Goal: Information Seeking & Learning: Check status

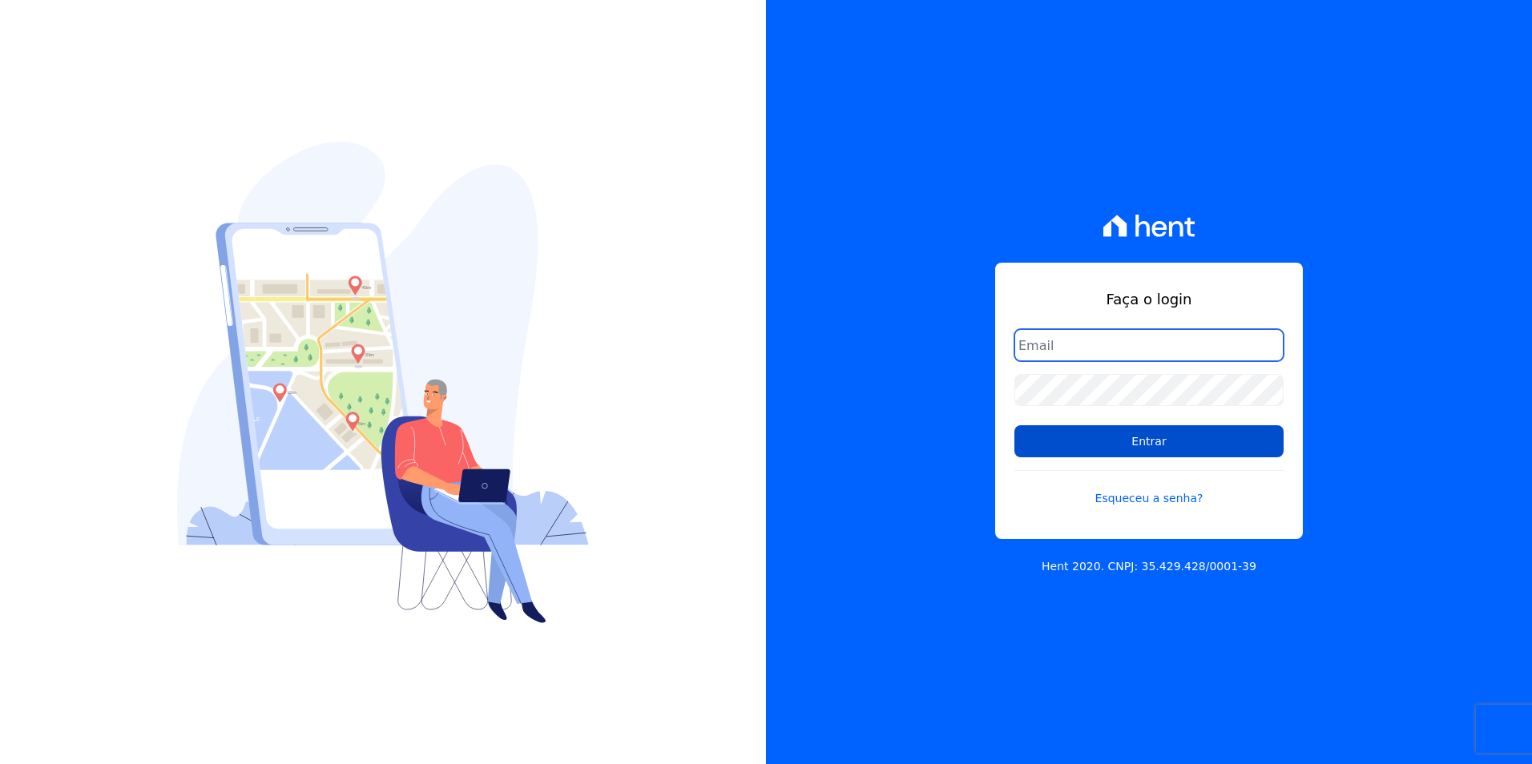
type input "[PERSON_NAME][EMAIL_ADDRESS][PERSON_NAME][DOMAIN_NAME]"
drag, startPoint x: 1190, startPoint y: 438, endPoint x: 1488, endPoint y: 504, distance: 305.2
click at [1190, 437] on input "Entrar" at bounding box center [1148, 441] width 269 height 32
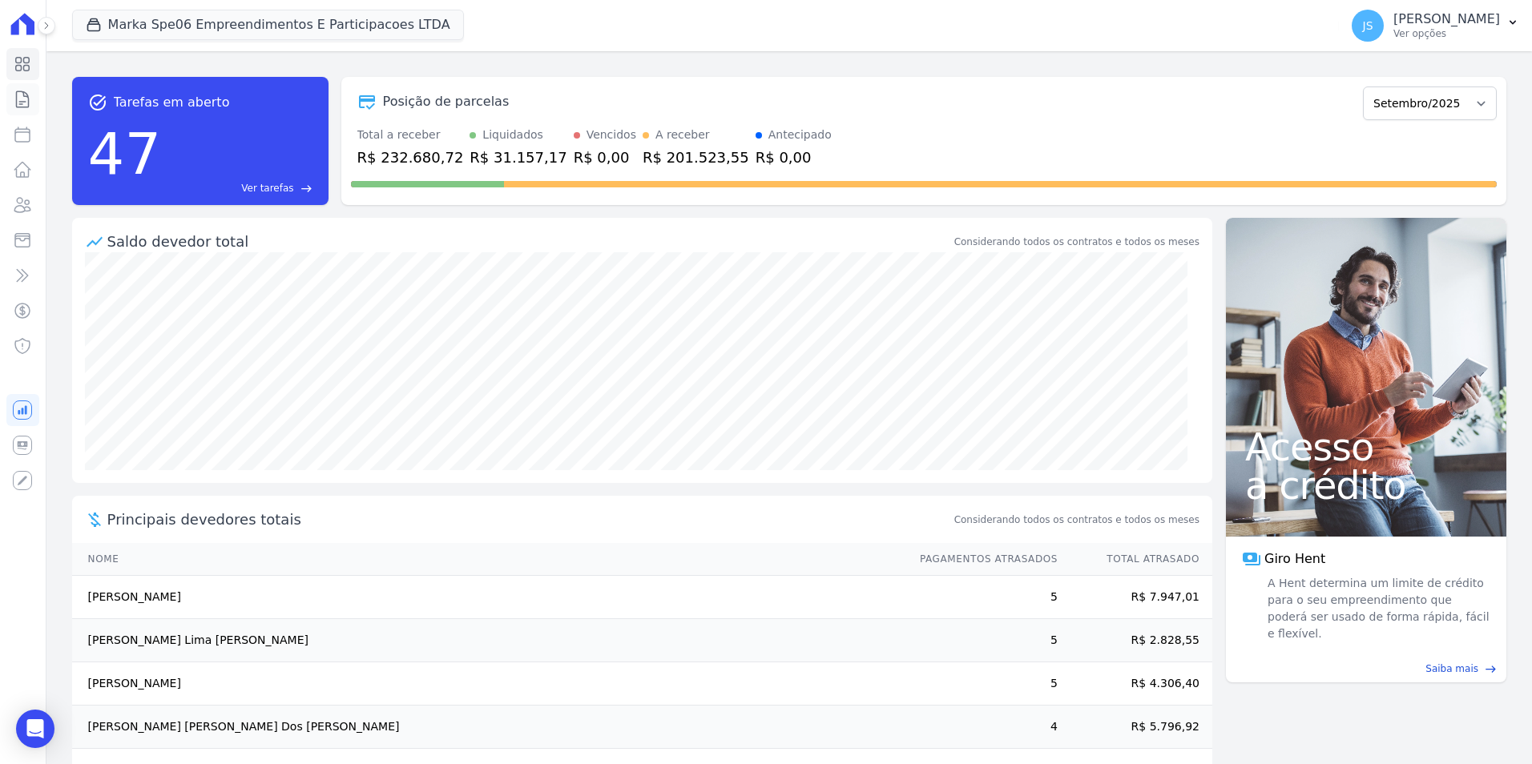
click at [16, 95] on icon at bounding box center [22, 99] width 19 height 19
click at [18, 99] on icon at bounding box center [22, 99] width 19 height 19
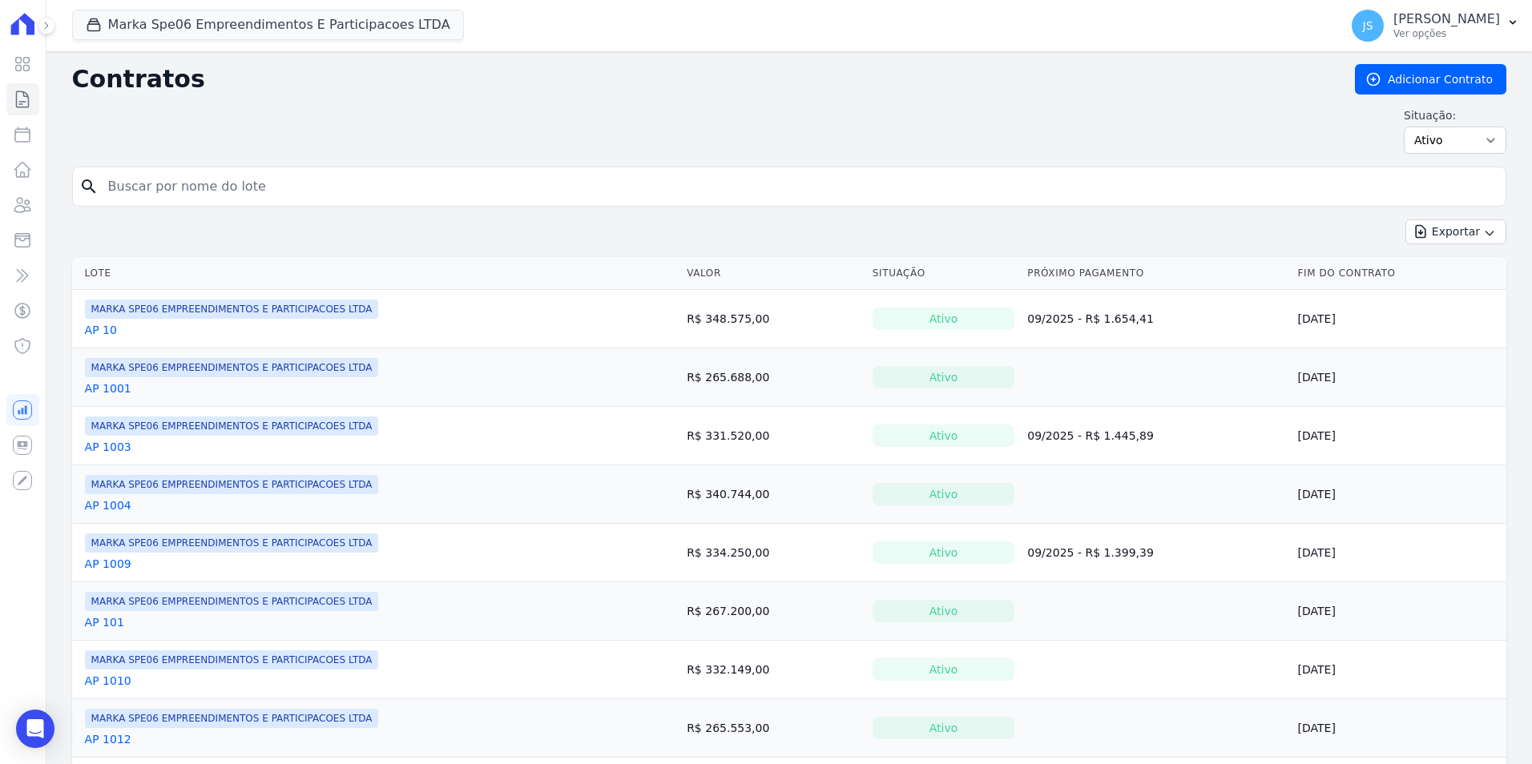
drag, startPoint x: 310, startPoint y: 194, endPoint x: 291, endPoint y: 179, distance: 24.5
click at [291, 179] on input "search" at bounding box center [799, 187] width 1400 height 32
click at [174, 193] on input "search" at bounding box center [799, 187] width 1400 height 32
drag, startPoint x: 384, startPoint y: 183, endPoint x: 340, endPoint y: 146, distance: 56.8
click at [383, 183] on input "search" at bounding box center [799, 187] width 1400 height 32
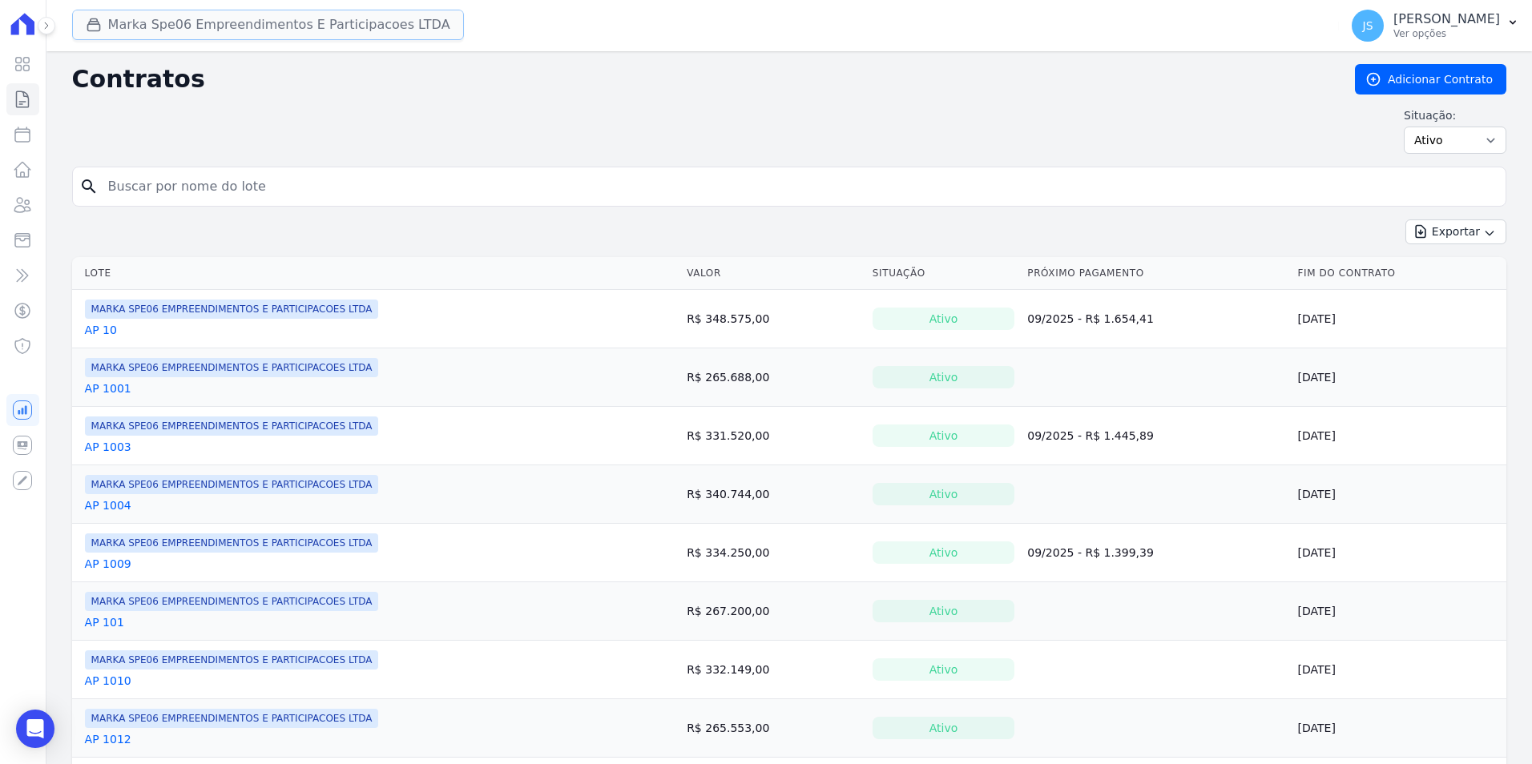
click at [284, 18] on button "Marka Spe06 Empreendimentos E Participacoes LTDA" at bounding box center [268, 25] width 392 height 30
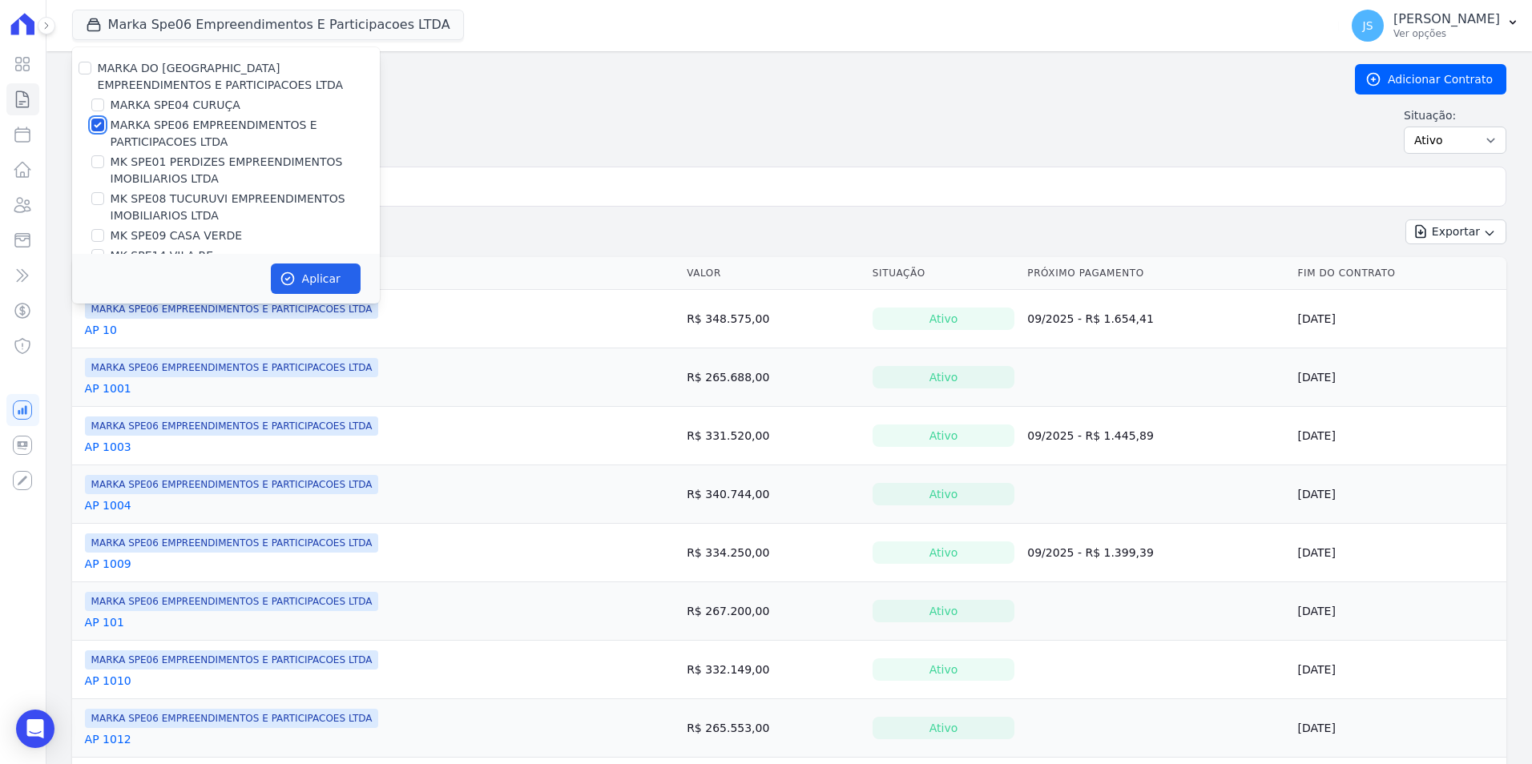
click at [97, 127] on input "MARKA SPE06 EMPREENDIMENTOS E PARTICIPACOES LTDA" at bounding box center [97, 125] width 13 height 13
checkbox input "false"
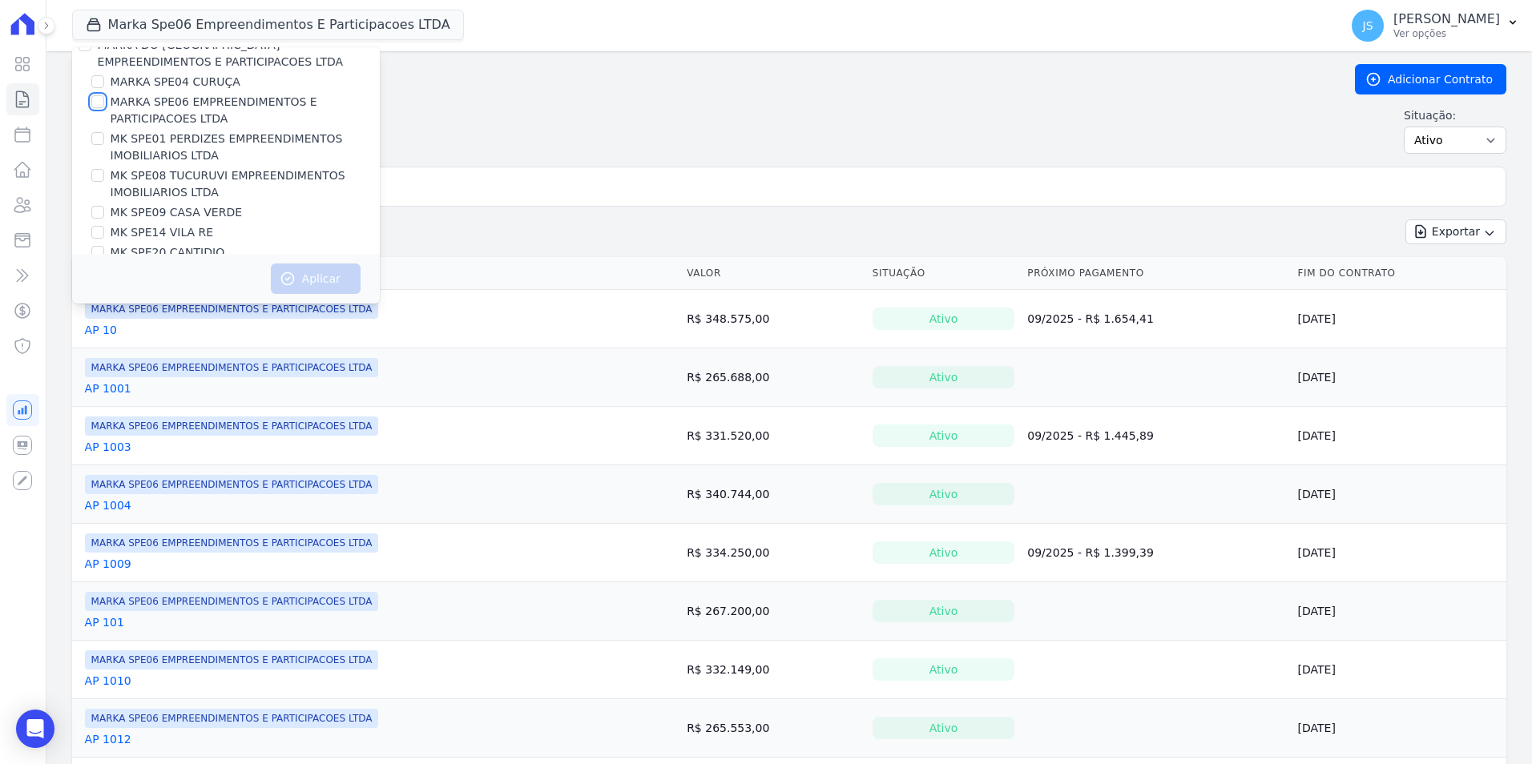
scroll to position [43, 0]
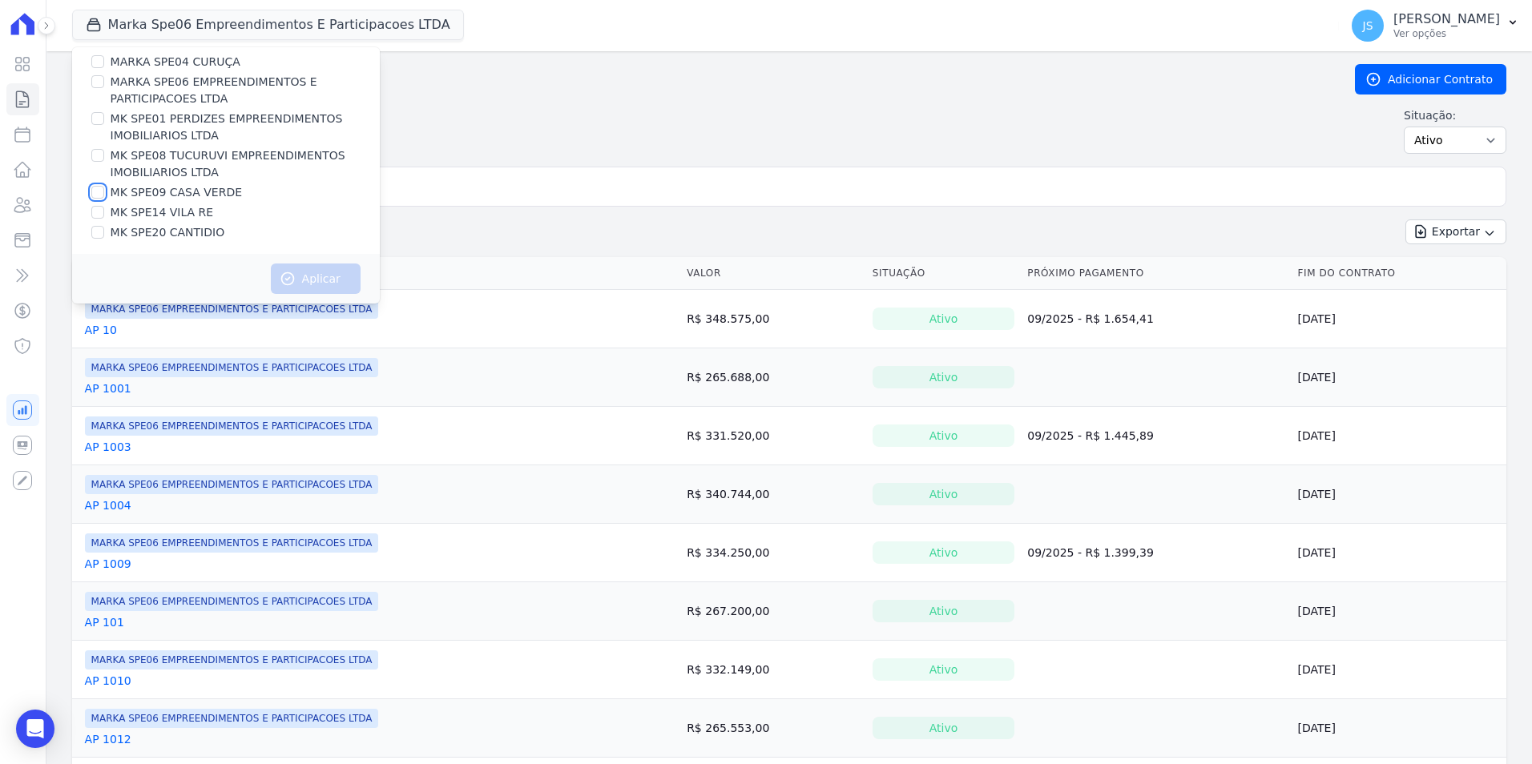
click at [96, 194] on input "MK SPE09 CASA VERDE" at bounding box center [97, 192] width 13 height 13
checkbox input "true"
click at [294, 280] on button "Aplicar" at bounding box center [316, 279] width 90 height 30
click at [420, 192] on input "search" at bounding box center [799, 187] width 1400 height 32
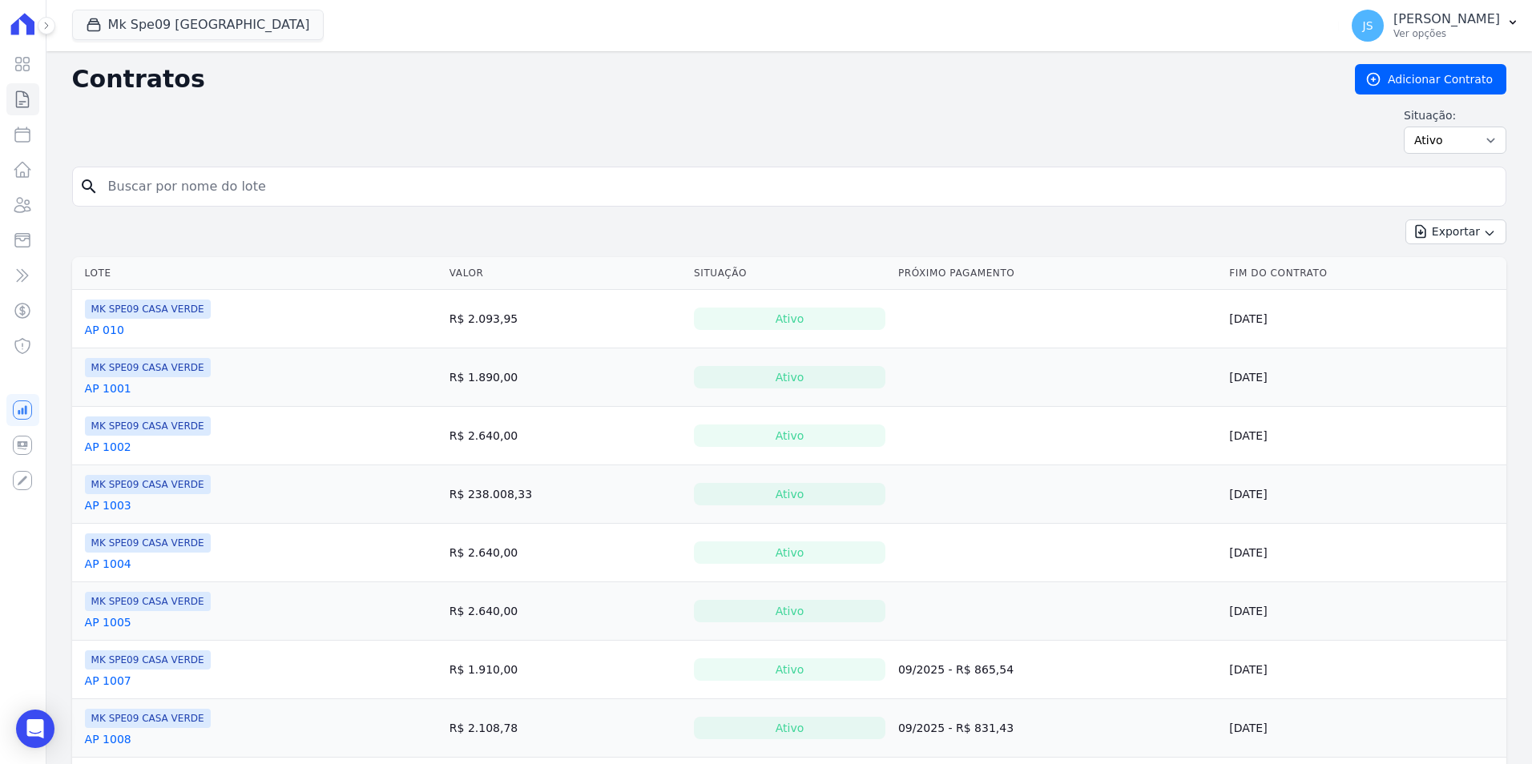
click at [419, 191] on input "search" at bounding box center [799, 187] width 1400 height 32
type input "245"
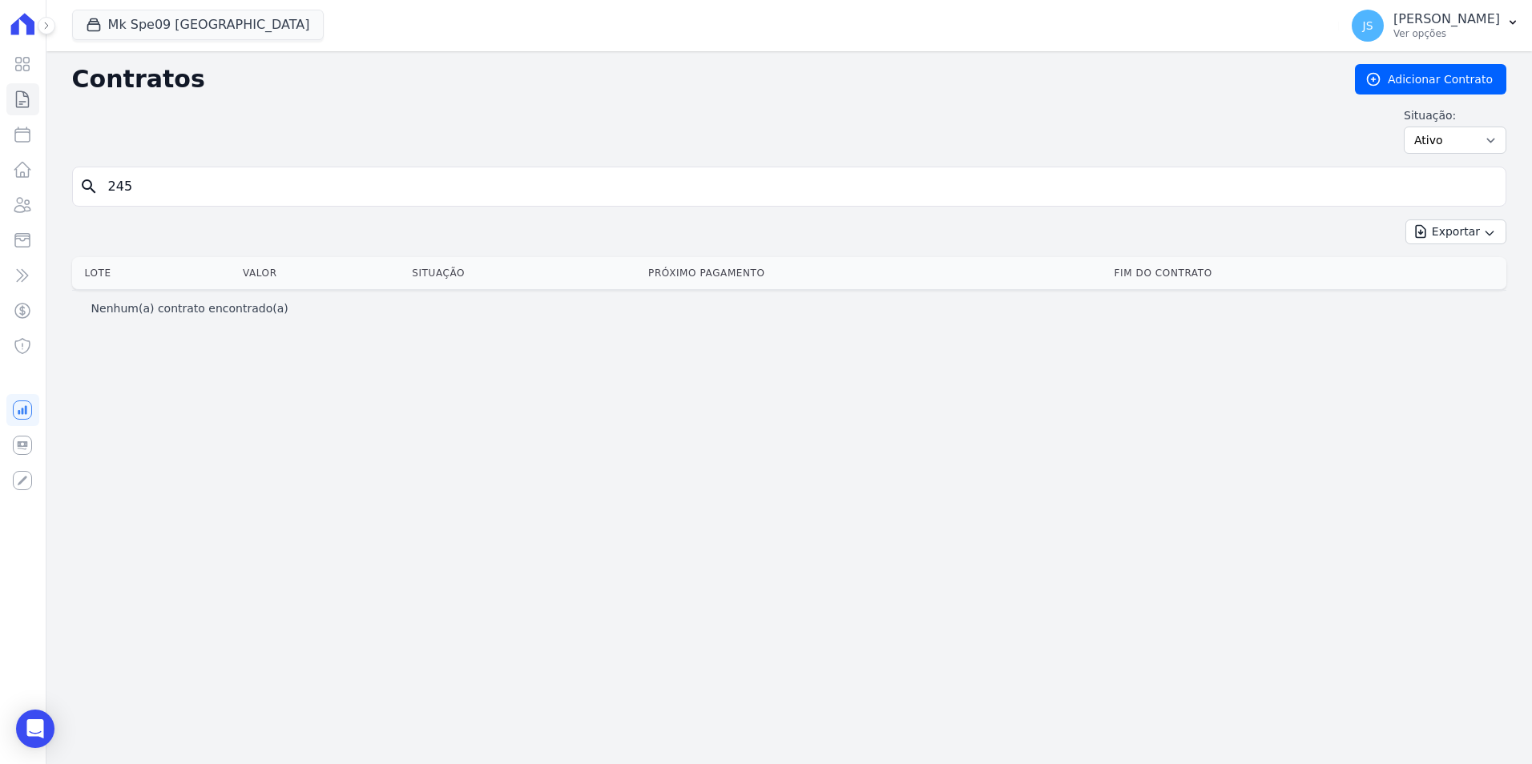
click at [191, 318] on div "Nenhum(a) contrato encontrado(a)" at bounding box center [789, 308] width 1434 height 36
click at [185, 25] on button "Mk Spe09 [GEOGRAPHIC_DATA]" at bounding box center [198, 25] width 252 height 30
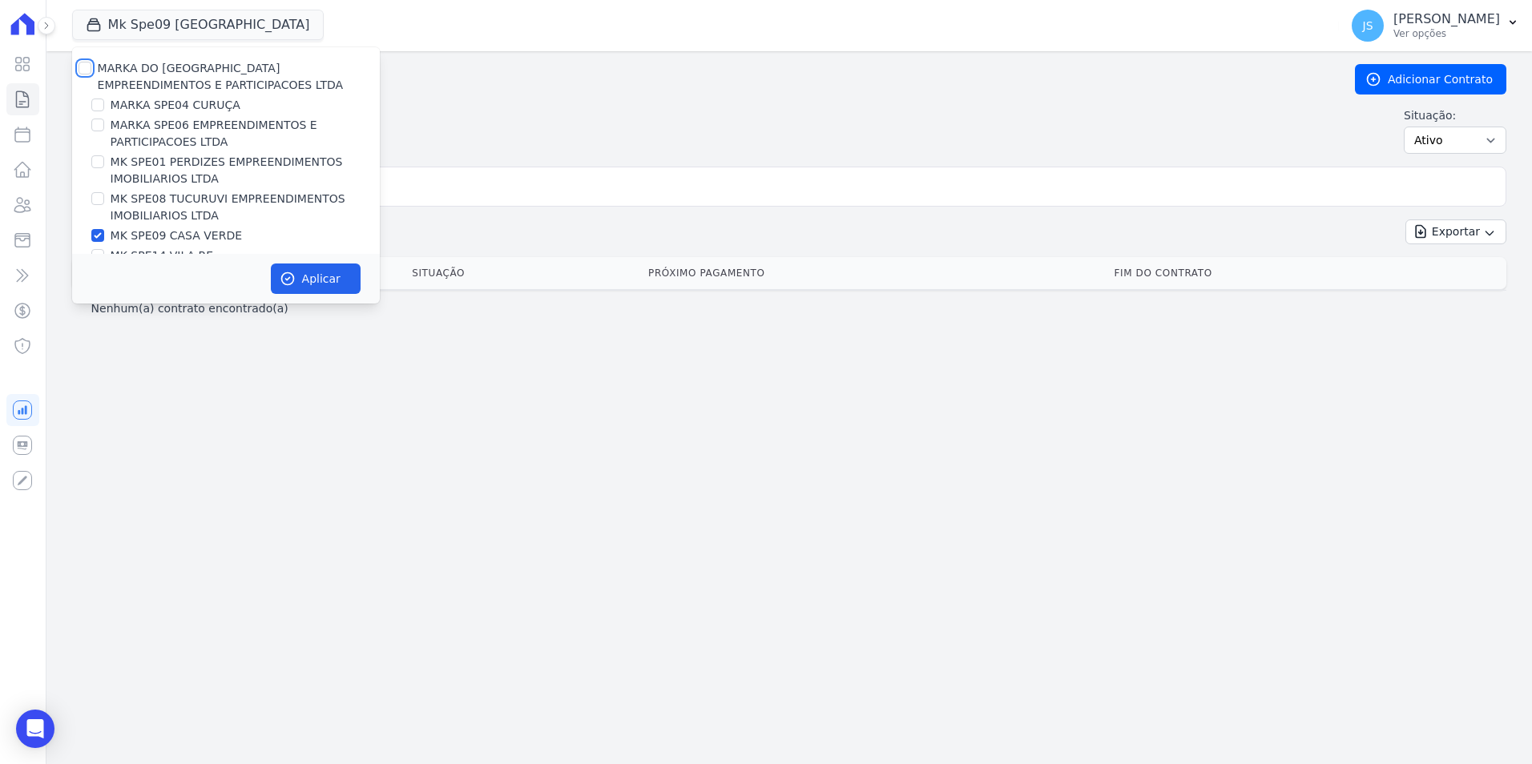
click at [82, 68] on input "MARKA DO [GEOGRAPHIC_DATA] EMPREENDIMENTOS E PARTICIPACOES LTDA" at bounding box center [85, 68] width 13 height 13
checkbox input "true"
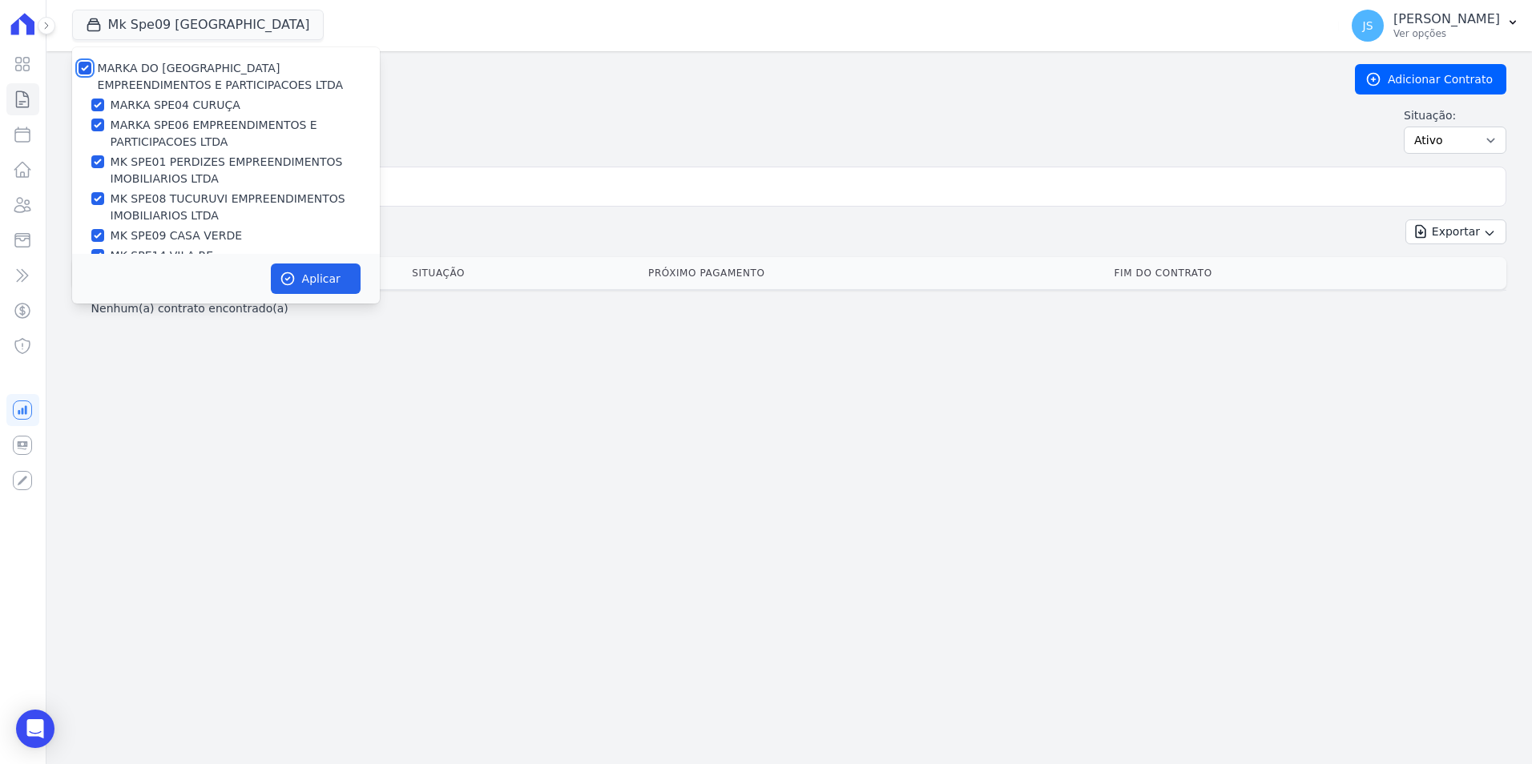
checkbox input "true"
click at [332, 277] on button "Aplicar" at bounding box center [316, 279] width 90 height 30
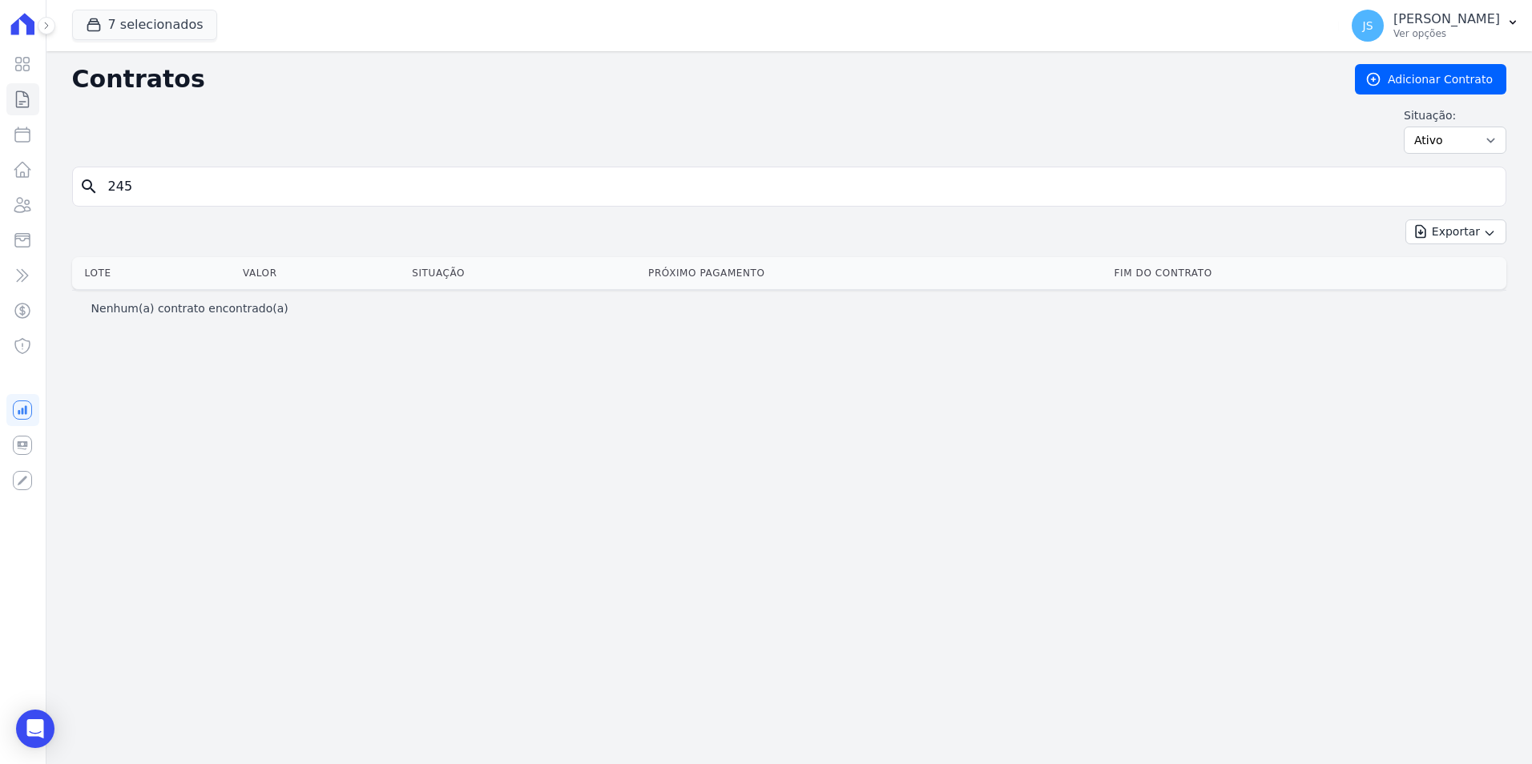
click at [224, 177] on input "245" at bounding box center [799, 187] width 1400 height 32
click at [225, 179] on input "245" at bounding box center [799, 187] width 1400 height 32
drag, startPoint x: 153, startPoint y: 177, endPoint x: 63, endPoint y: 155, distance: 92.3
click at [62, 156] on div "Contratos Adicionar Contrato Situação: Ativo Todos Pausado Distratado Rascunho …" at bounding box center [788, 407] width 1485 height 713
click at [25, 69] on icon at bounding box center [22, 63] width 19 height 19
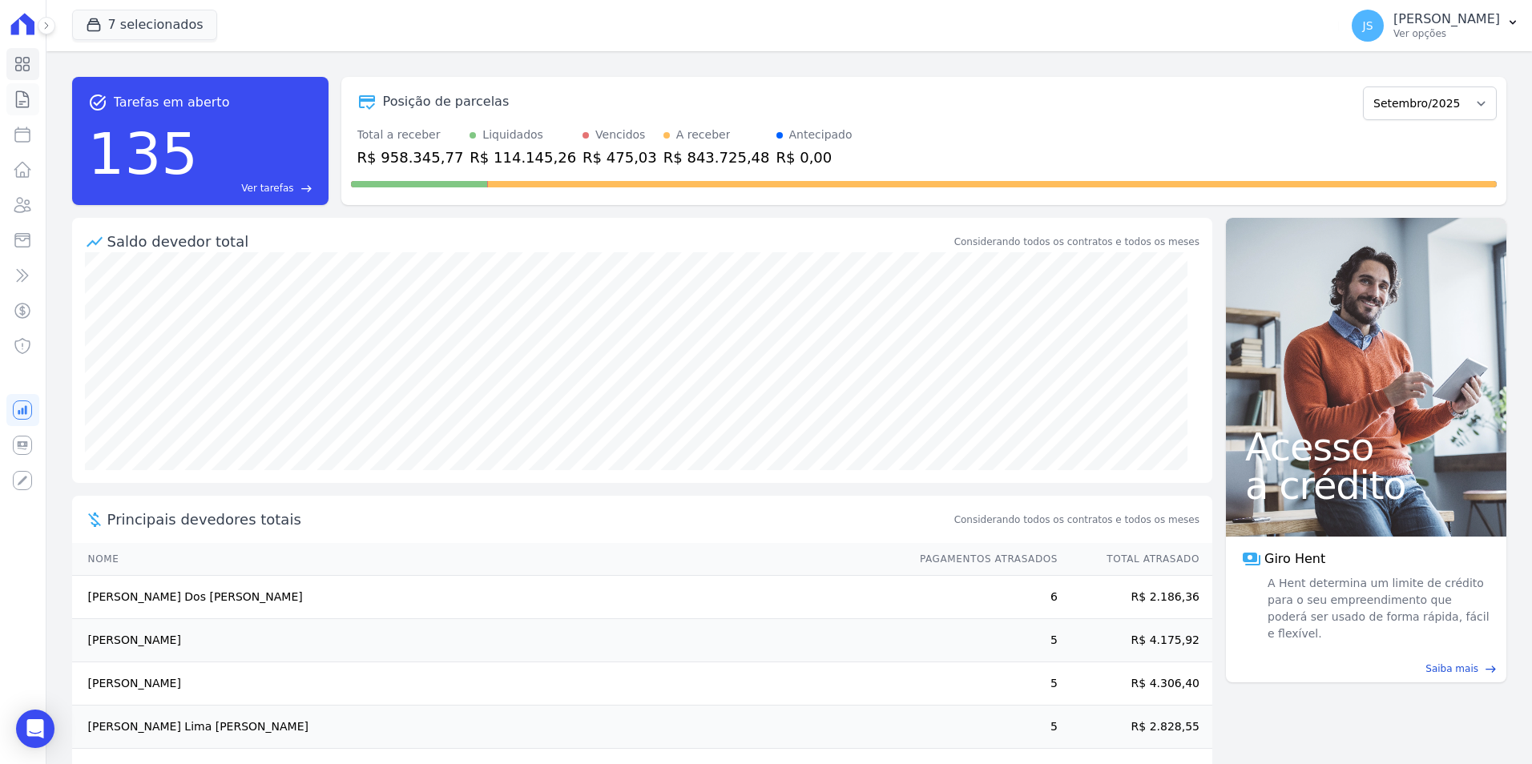
click at [29, 103] on icon at bounding box center [23, 99] width 12 height 16
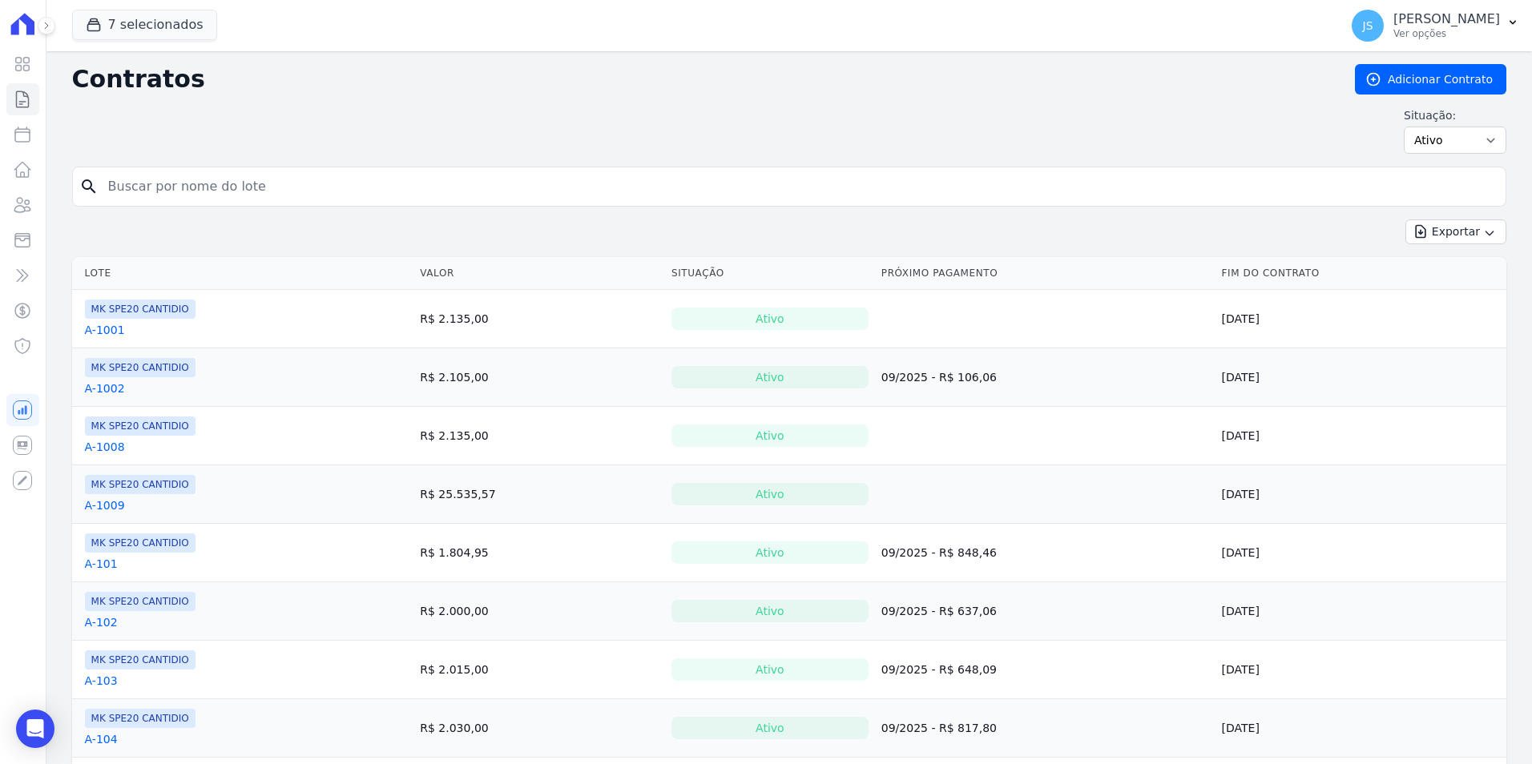
click at [205, 188] on input "search" at bounding box center [799, 187] width 1400 height 32
type input "245"
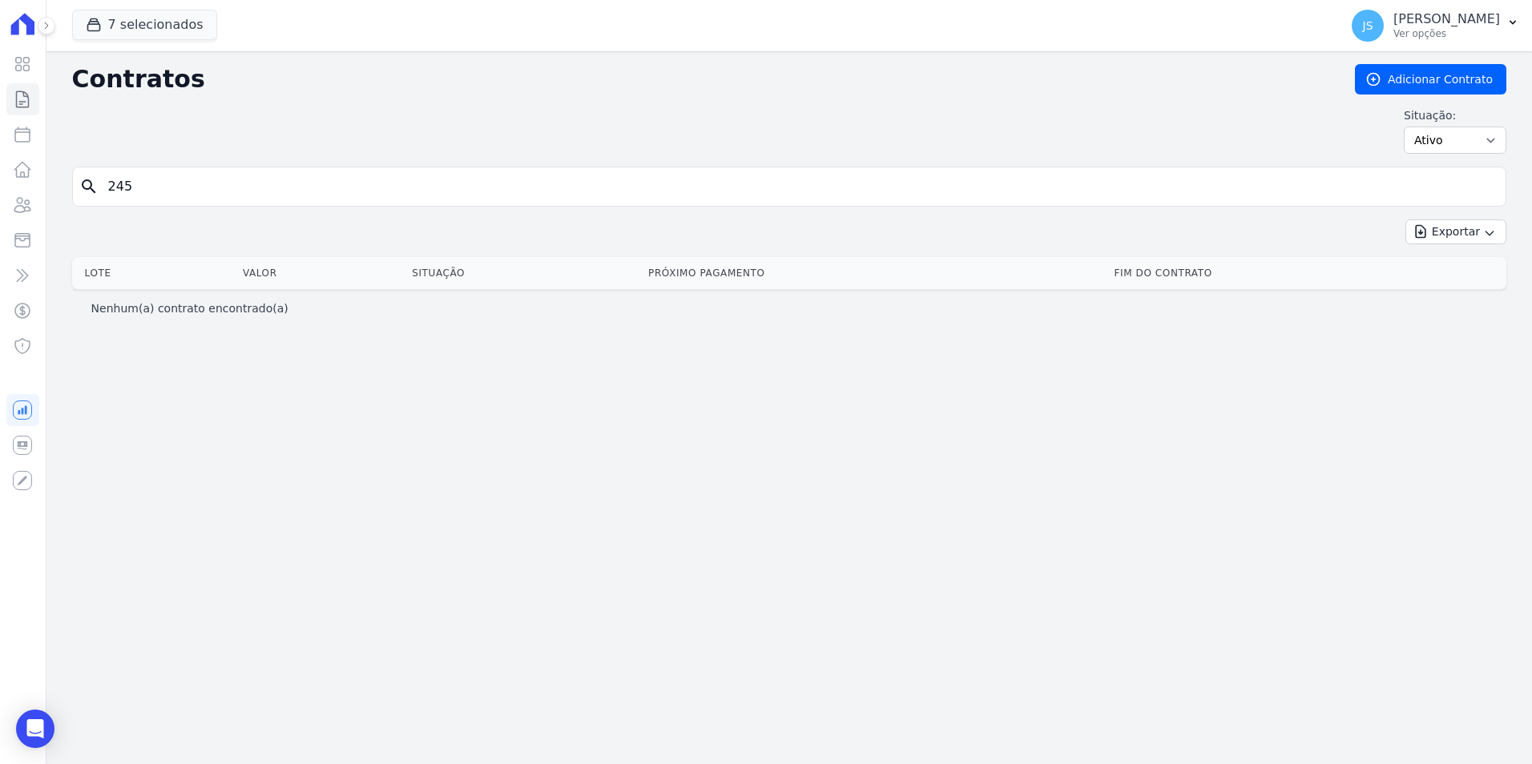
drag, startPoint x: 212, startPoint y: 192, endPoint x: -3, endPoint y: 136, distance: 222.7
click at [0, 136] on html "Visão Geral Contratos [GEOGRAPHIC_DATA] Lotes Clientes Minha Carteira Transferê…" at bounding box center [766, 382] width 1532 height 764
click at [39, 208] on div "Visão Geral Contratos [GEOGRAPHIC_DATA] Lotes Clientes Minha Carteira Transferê…" at bounding box center [23, 382] width 46 height 764
click at [30, 204] on icon at bounding box center [22, 204] width 19 height 19
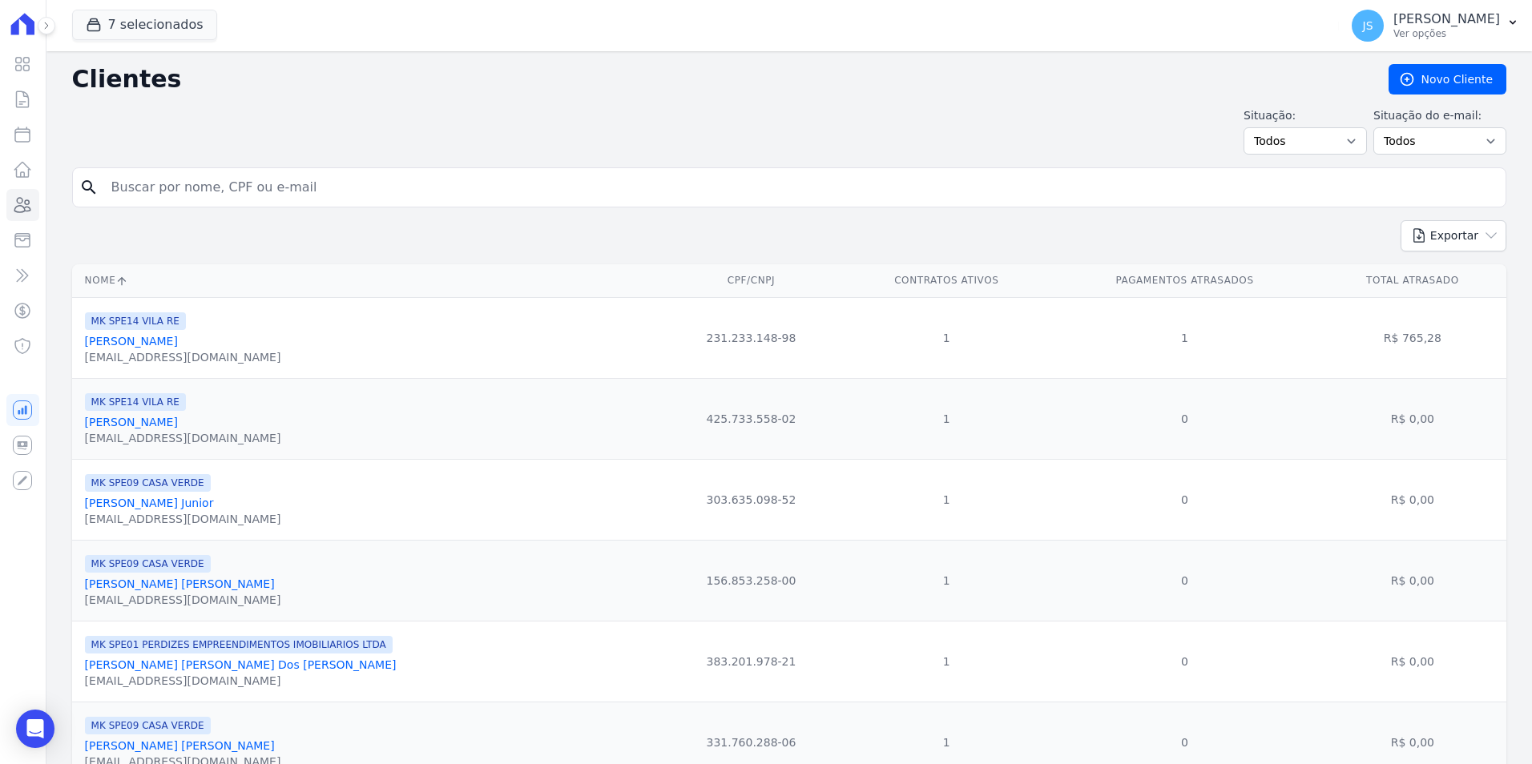
click at [174, 187] on input "search" at bounding box center [800, 187] width 1397 height 32
type input "[PERSON_NAME]"
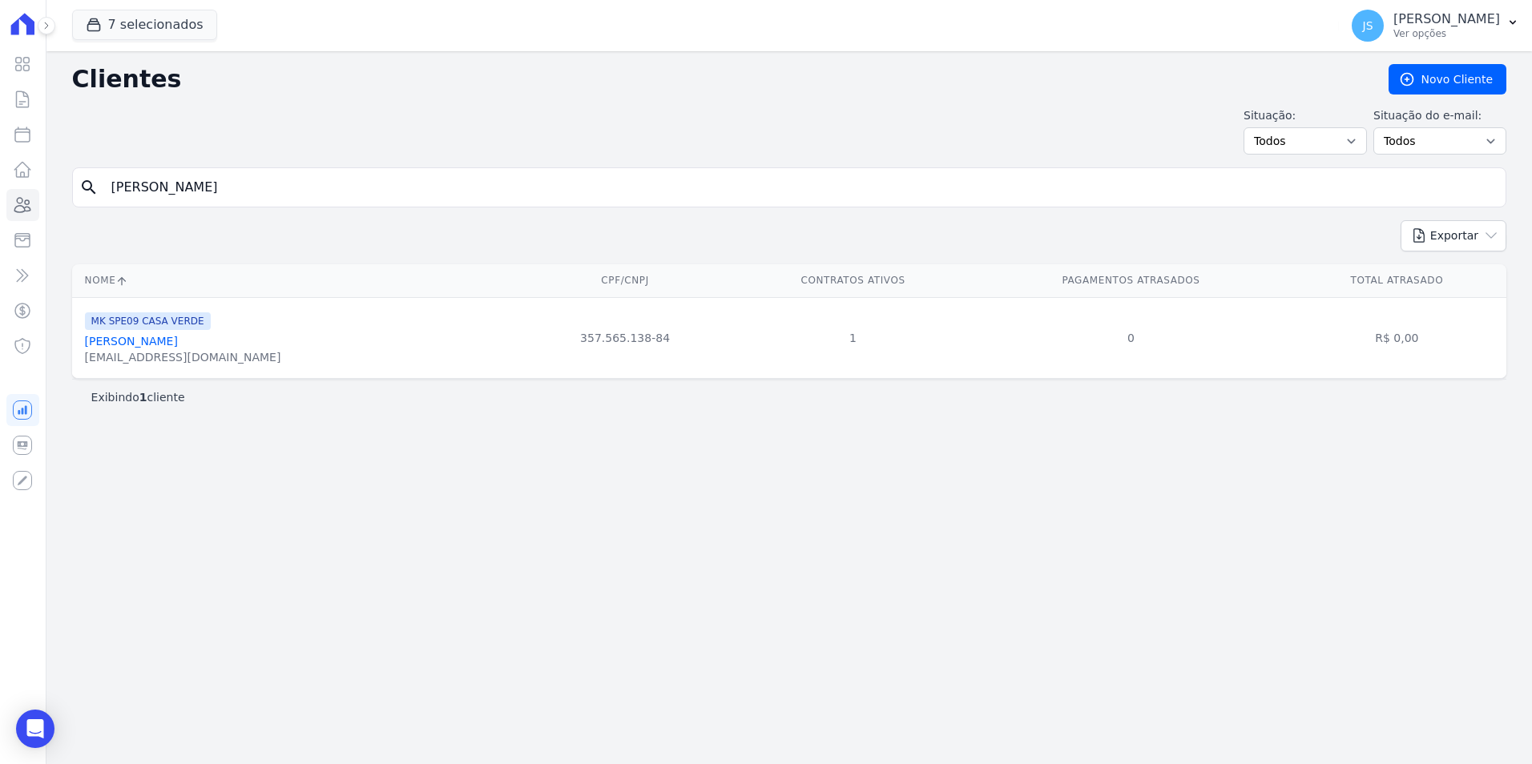
click at [172, 344] on link "[PERSON_NAME]" at bounding box center [131, 341] width 93 height 13
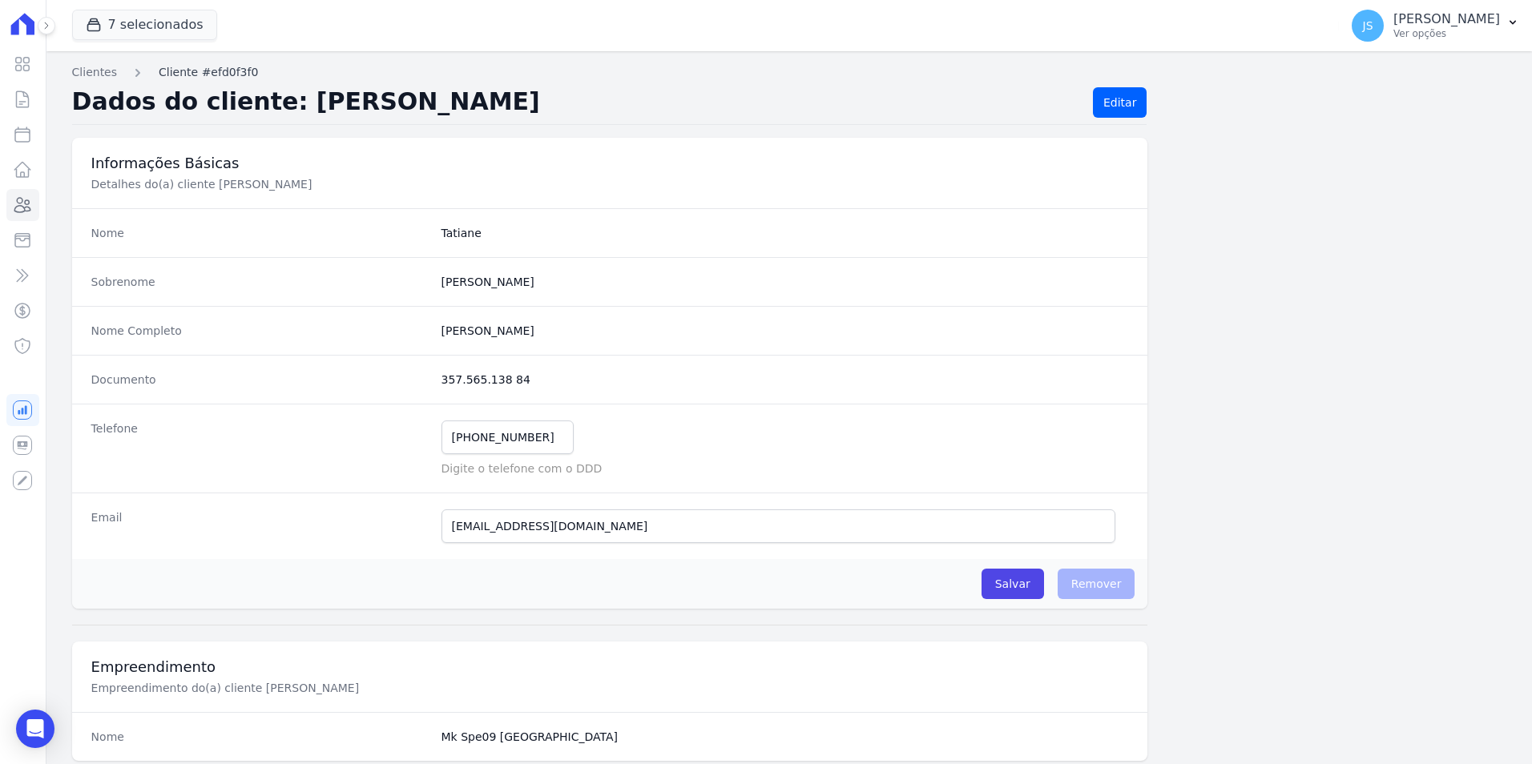
click at [224, 71] on link "Cliente #efd0f3f0" at bounding box center [208, 72] width 99 height 17
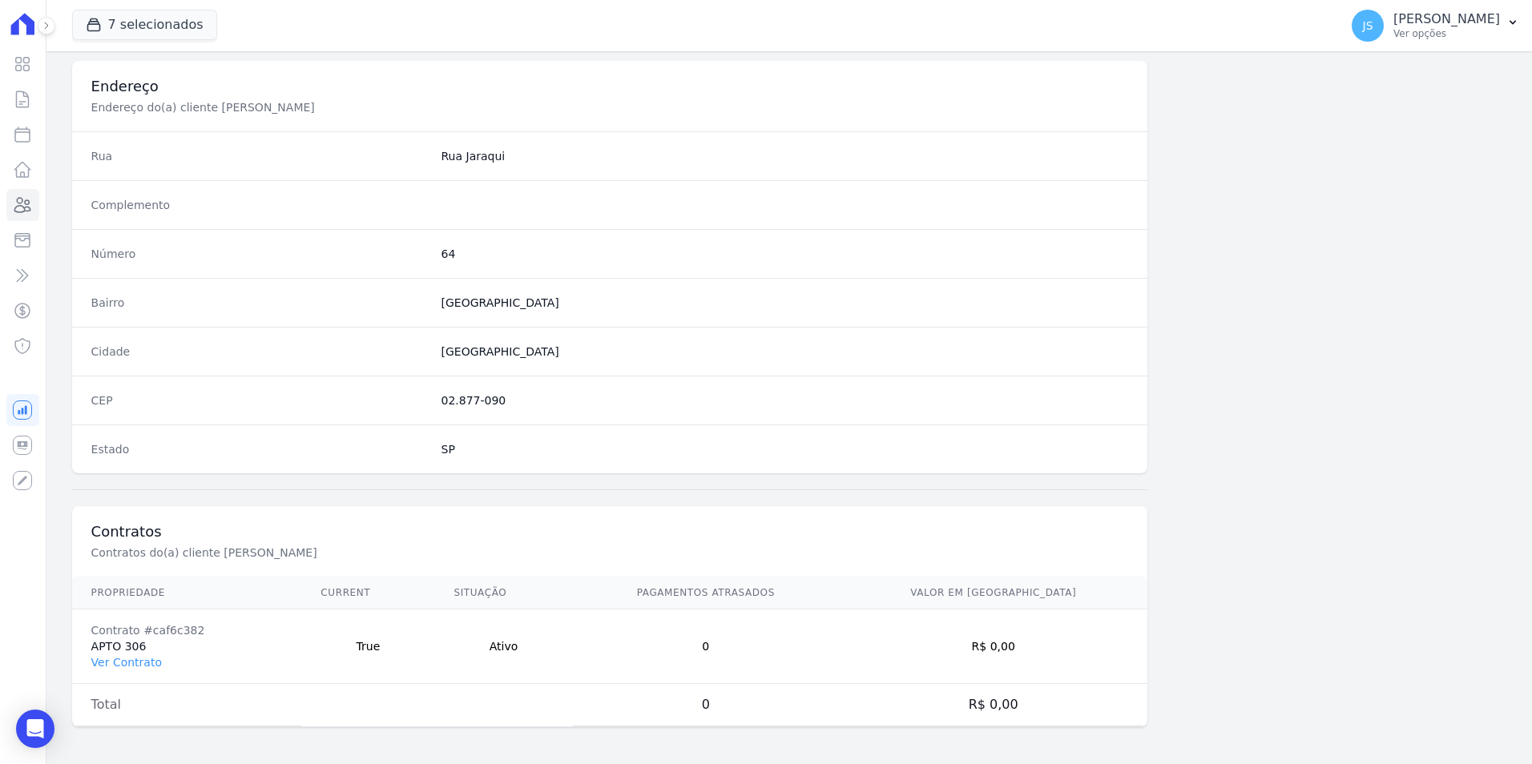
scroll to position [735, 0]
click at [118, 666] on link "Ver Contrato" at bounding box center [126, 661] width 70 height 13
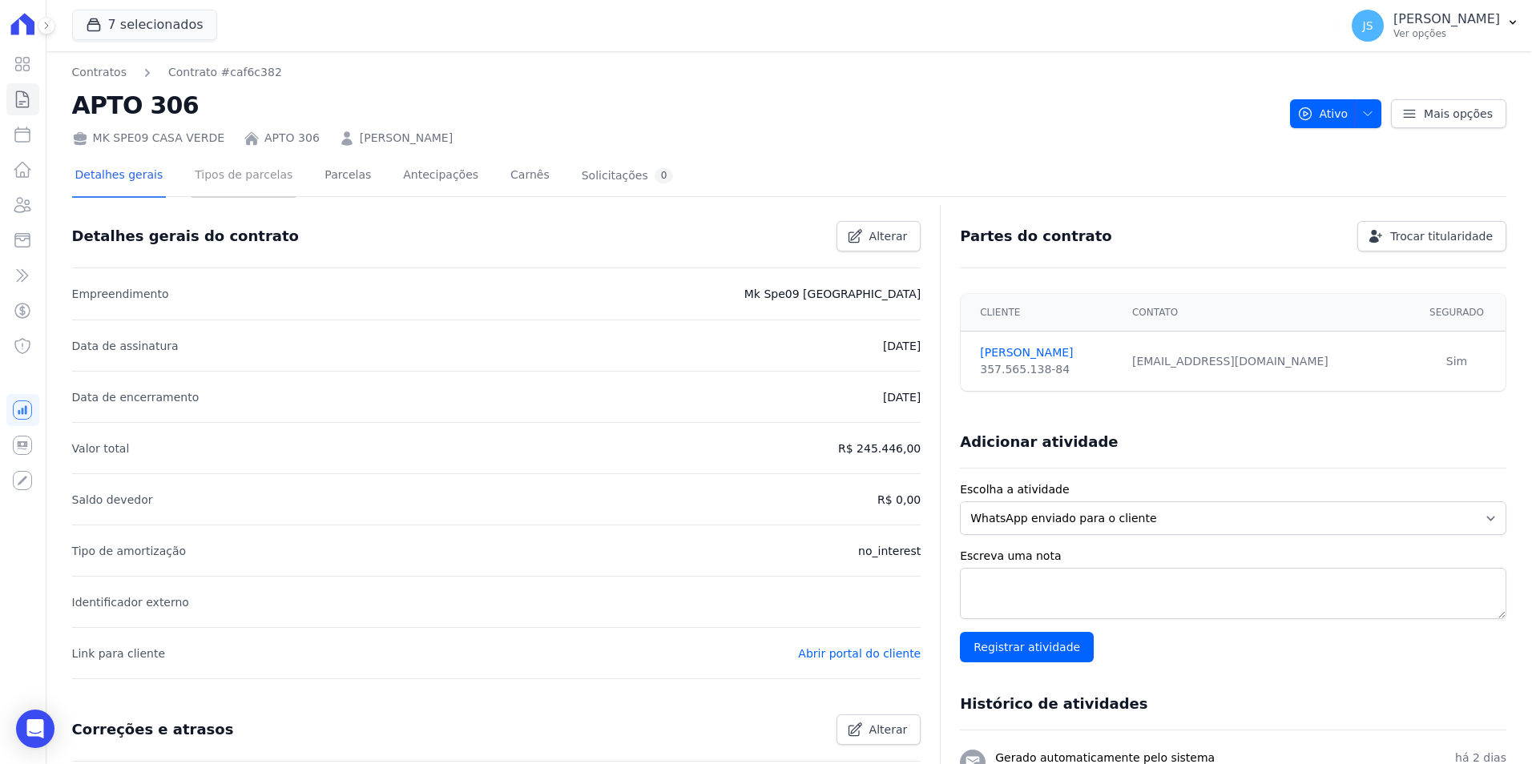
click at [248, 186] on link "Tipos de parcelas" at bounding box center [243, 176] width 104 height 42
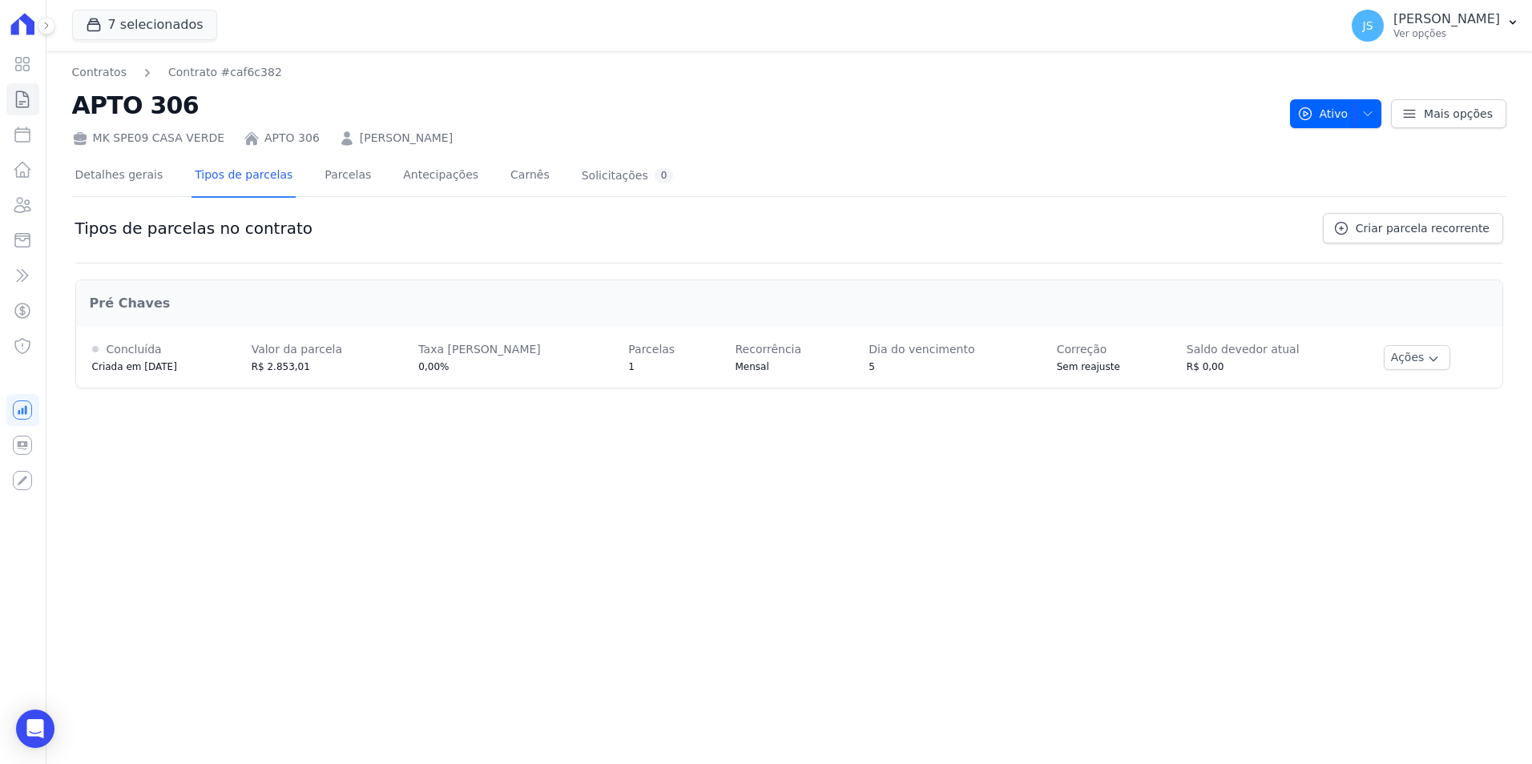
click at [363, 192] on div "Detalhes gerais Tipos de parcelas [GEOGRAPHIC_DATA] Antecipações [PERSON_NAME] …" at bounding box center [374, 176] width 605 height 42
click at [337, 177] on link "Parcelas" at bounding box center [347, 176] width 53 height 42
click at [406, 179] on link "Antecipações" at bounding box center [441, 176] width 82 height 42
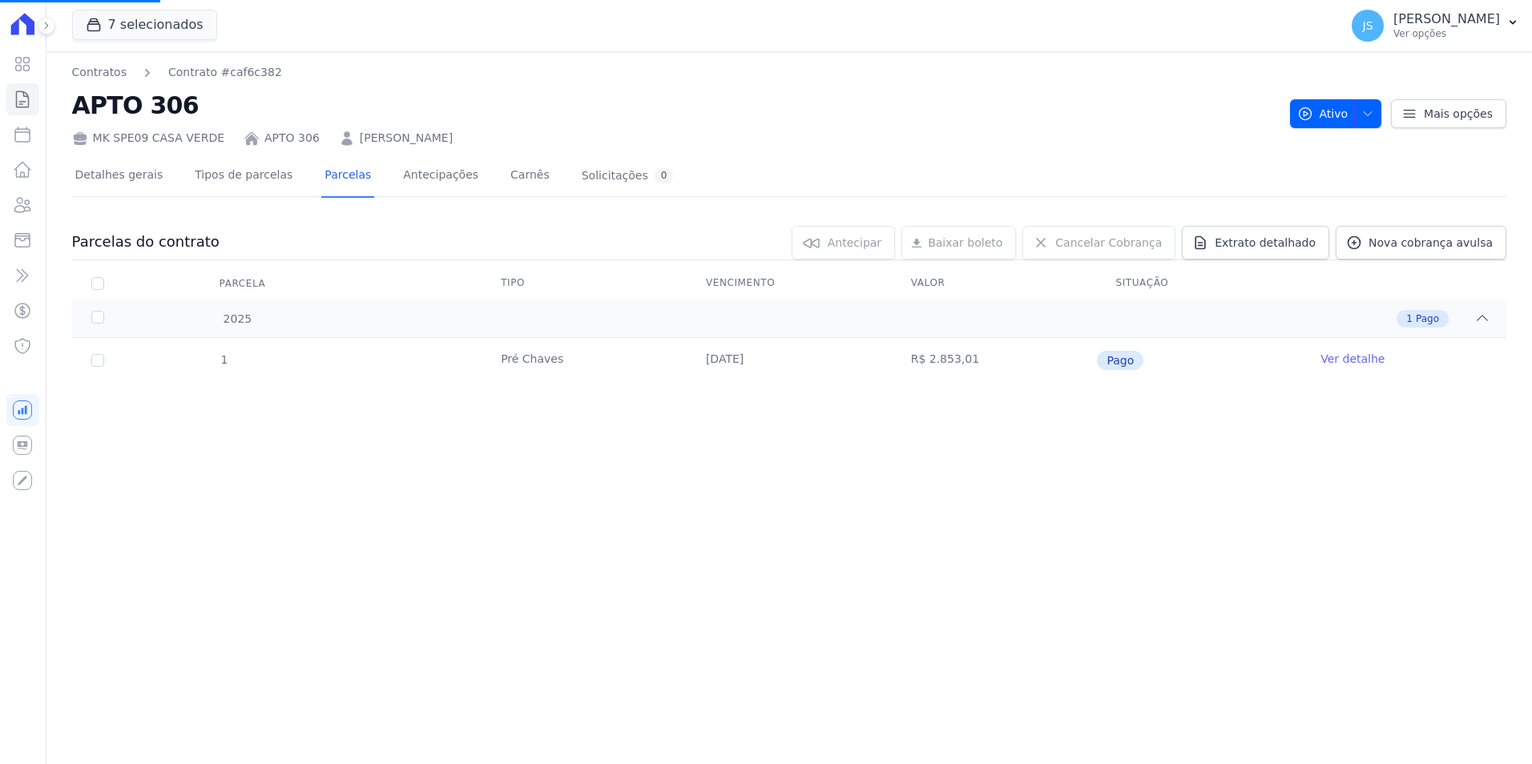
click at [519, 179] on div "Detalhes gerais Tipos de parcelas [GEOGRAPHIC_DATA] Antecipações [PERSON_NAME] …" at bounding box center [374, 176] width 605 height 42
click at [582, 175] on div "Solicitações 0" at bounding box center [628, 175] width 92 height 15
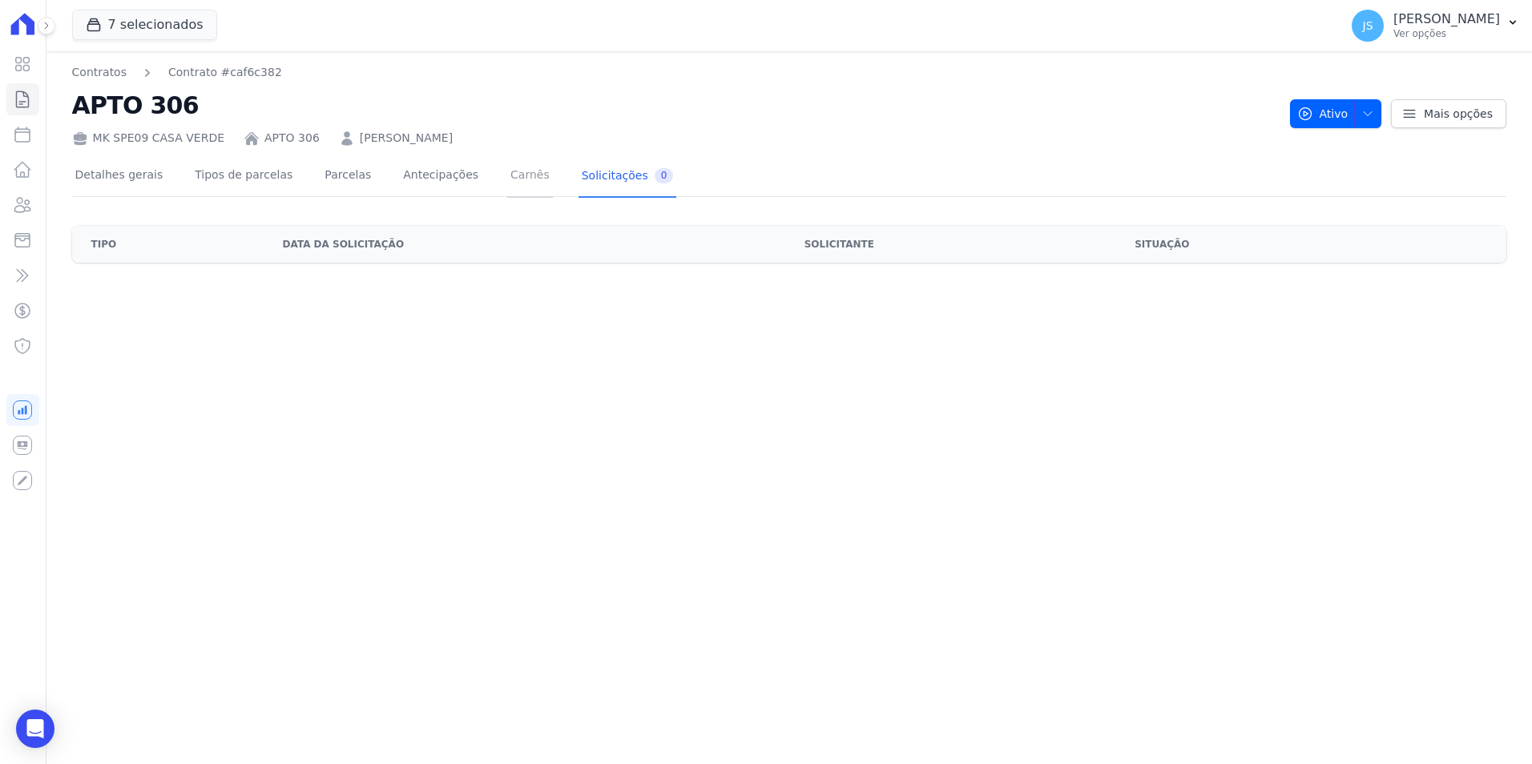
click at [507, 178] on link "Carnês" at bounding box center [530, 176] width 46 height 42
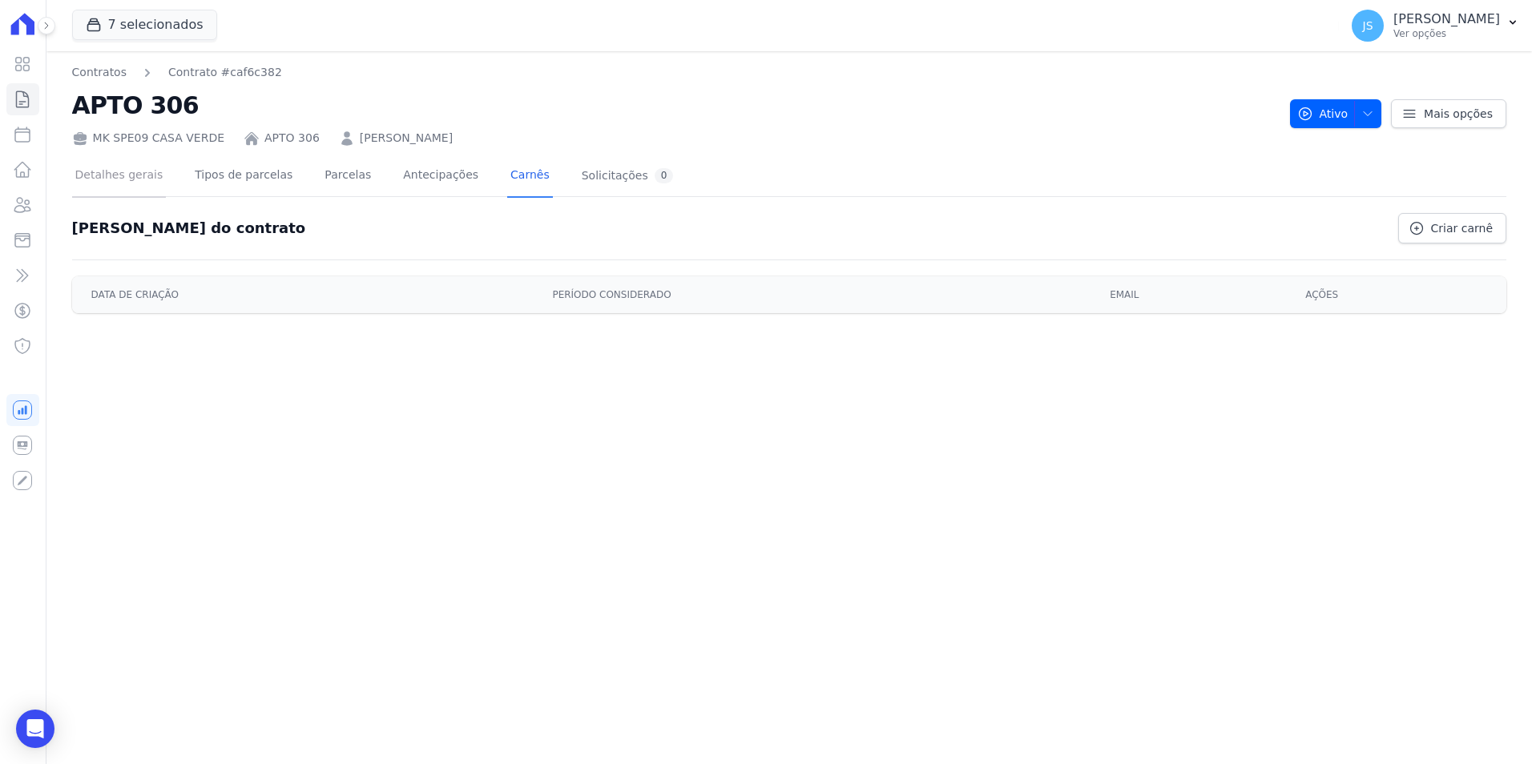
click at [115, 171] on link "Detalhes gerais" at bounding box center [119, 176] width 95 height 42
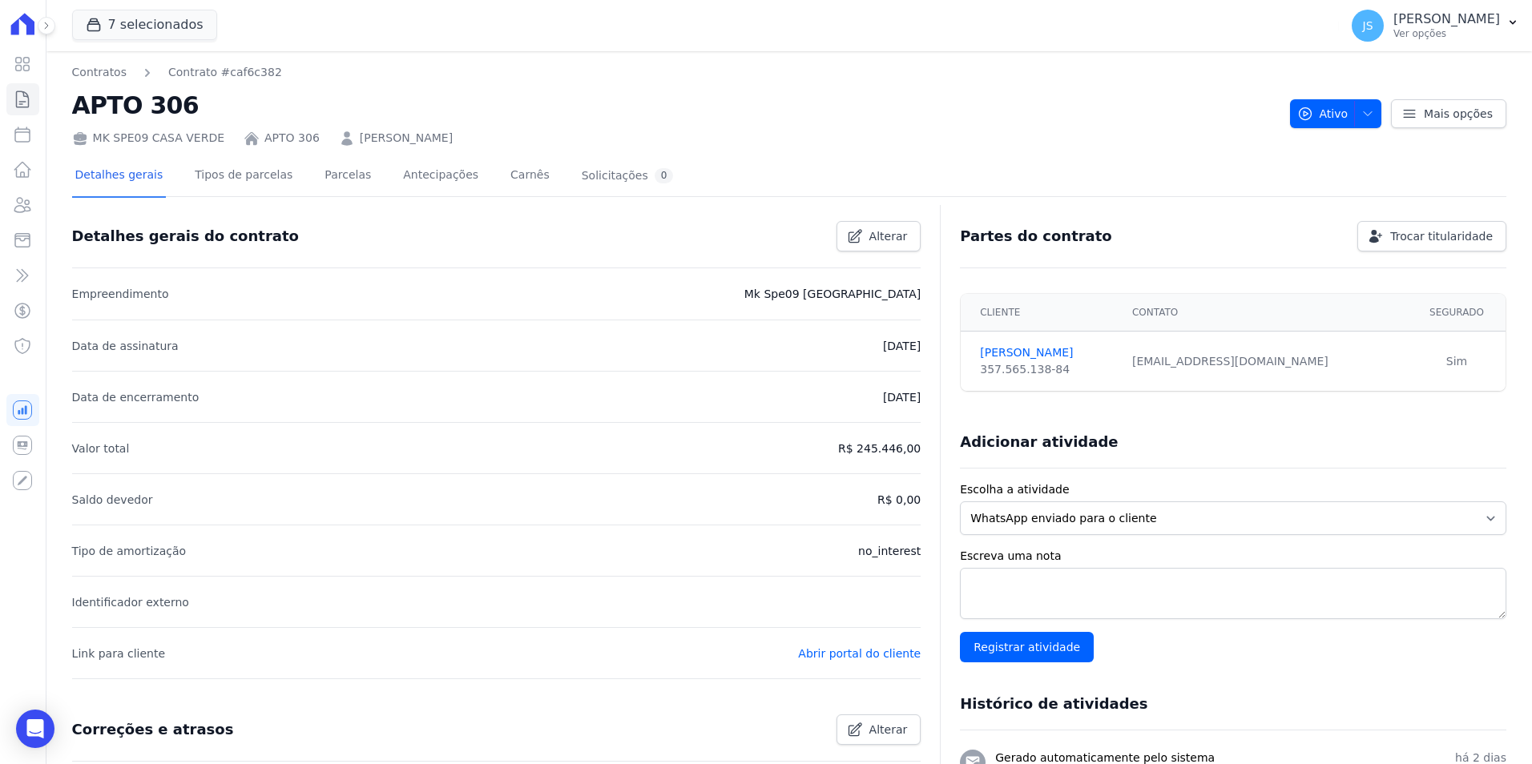
scroll to position [350, 0]
